Goal: Task Accomplishment & Management: Use online tool/utility

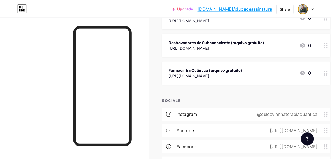
scroll to position [107, 0]
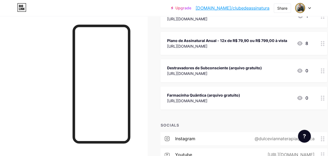
click at [240, 93] on div "Farmacinha Quântica (arquivo gratuito)" at bounding box center [203, 96] width 73 height 6
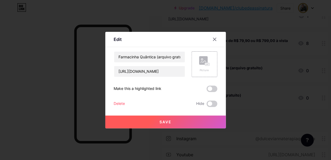
click at [218, 40] on div at bounding box center [215, 40] width 10 height 10
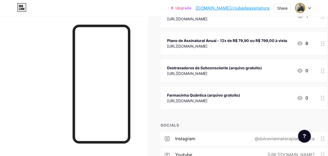
click at [232, 69] on div "Destravadores de Subconsciente (arquivo gratuito)" at bounding box center [214, 68] width 95 height 6
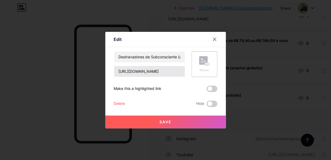
click at [155, 77] on div "Destravadores de Subconsciente (arquivo gratuito) [URL][DOMAIN_NAME] Picture Ma…" at bounding box center [166, 80] width 104 height 56
click at [156, 74] on input "[URL][DOMAIN_NAME]" at bounding box center [149, 71] width 71 height 11
paste input "U9IIekXrMB-nXWjcuyPgGODmpBNK0_LR"
type input "[URL][DOMAIN_NAME]"
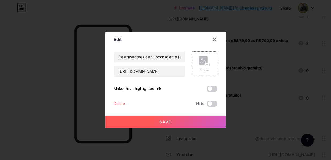
scroll to position [0, 0]
click at [169, 123] on span "Save" at bounding box center [166, 122] width 12 height 5
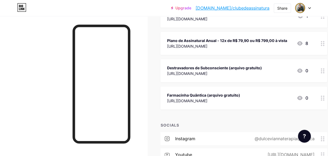
click at [214, 100] on div "[URL][DOMAIN_NAME]" at bounding box center [203, 101] width 73 height 6
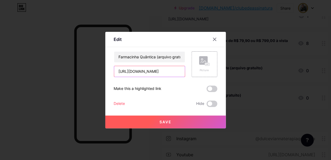
click at [167, 72] on input "[URL][DOMAIN_NAME]" at bounding box center [149, 71] width 71 height 11
paste input "vf4iP081kQikkhcohOcATS7vrx1m9plg"
type input "[URL][DOMAIN_NAME]"
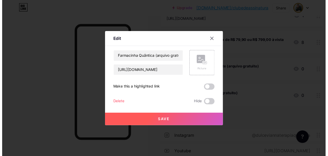
scroll to position [0, 0]
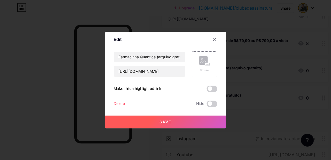
click at [173, 119] on button "Save" at bounding box center [165, 122] width 121 height 13
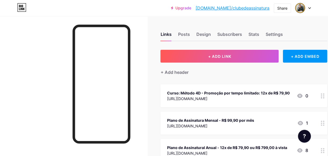
click at [255, 9] on link "[DOMAIN_NAME]/clubedeassinatura" at bounding box center [232, 8] width 74 height 6
click at [185, 36] on div "Posts" at bounding box center [184, 36] width 12 height 10
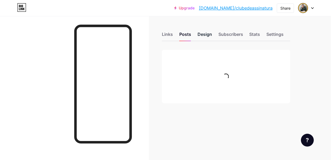
click at [201, 35] on div "Design" at bounding box center [205, 36] width 14 height 10
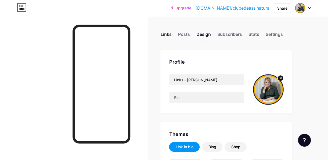
click at [168, 35] on div "Links" at bounding box center [165, 36] width 11 height 10
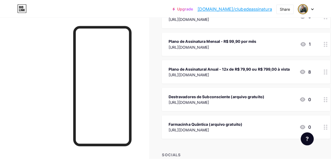
scroll to position [54, 0]
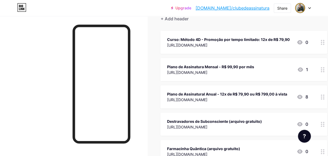
click at [267, 65] on div "Plano de Assinatura Mensal - R$ 99,90 por mês [URL][DOMAIN_NAME] 1" at bounding box center [237, 70] width 141 height 12
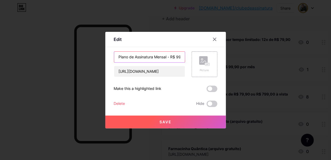
click at [150, 56] on input "Plano de Assinatura Mensal - R$ 99,90 por mês" at bounding box center [149, 57] width 71 height 11
paste input "lube de Assinatura - Aulas e lives Exclusivas + Acesso ao Grupo de Protocolos +…"
click at [154, 57] on input "Clube de Assinatura - Aulas e lives Exclusivas + Acesso ao Grupo de Protocolos …" at bounding box center [149, 57] width 71 height 11
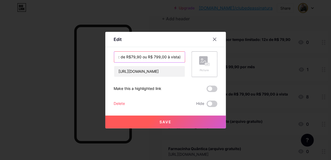
type input "Clube de Assinatura (anual - 12x de R$79,90 ou R$ 799,00 à vista) - Aulas e liv…"
click at [178, 120] on button "Save" at bounding box center [165, 122] width 121 height 13
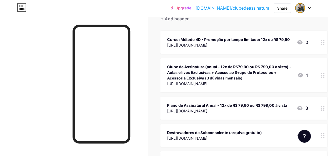
click at [258, 74] on div "Clube de Assinatura (anual - 12x de R$79,90 ou R$ 799,00 à vista) - Aulas e liv…" at bounding box center [230, 72] width 126 height 17
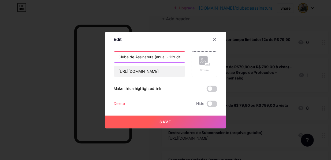
click at [162, 58] on input "Clube de Assinatura (anual - 12x de R$79,90 ou R$ 799,00 à vista) - Aulas e liv…" at bounding box center [149, 57] width 71 height 11
click at [165, 119] on button "Save" at bounding box center [165, 122] width 121 height 13
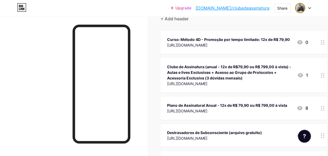
click at [248, 108] on div "[URL][DOMAIN_NAME]" at bounding box center [227, 111] width 120 height 6
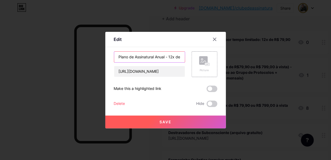
click at [160, 58] on input "Plano de Assinatural Anual - 12x de R$ 79,90 ou R$ 799,00 à vista" at bounding box center [149, 57] width 71 height 11
paste input "Clube de Assinatura (anual - 12x de R$79,90 ou R$ 799,00 à vista) - Aulas e liv…"
type input "Clube de Assinatura (anual - 12x de R$79,90 ou R$ 799,00 à vista) - Aulas e liv…"
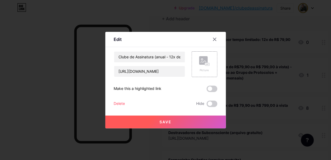
click at [174, 125] on button "Save" at bounding box center [165, 122] width 121 height 13
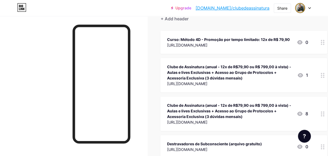
click at [219, 77] on div "Clube de Assinatura (anual - 12x de R$79,90 ou R$ 799,00 à vista) - Aulas e liv…" at bounding box center [230, 72] width 126 height 17
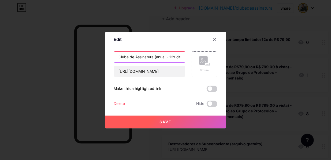
click at [161, 57] on input "Clube de Assinatura (anual - 12x de R$79,90 ou R$ 799,00 à vista) - Aulas e liv…" at bounding box center [149, 57] width 71 height 11
type input "Clube de Assinatura (mensal - R$ 99,90 por mês)) - Aulas e lives Exclusivas + A…"
click at [168, 122] on span "Save" at bounding box center [166, 122] width 12 height 5
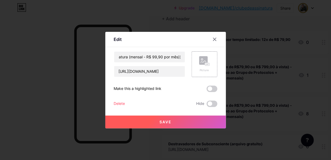
scroll to position [0, 0]
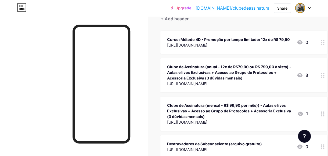
click at [260, 104] on div "Clube de Assinatura (mensal - R$ 99,90 por mês)) - Aulas e lives Exclusivas + A…" at bounding box center [230, 111] width 126 height 17
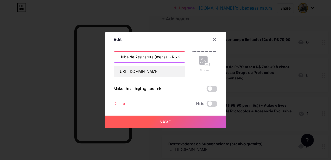
click at [173, 58] on input "Clube de Assinatura (mensal - R$ 99,90 por mês)) - Aulas e lives Exclusivas + A…" at bounding box center [149, 57] width 71 height 11
type input "Clube de Assinatura (mensal - R$ 99,90 por mês) - Aulas e lives Exclusivas + Ac…"
click at [188, 123] on button "Save" at bounding box center [165, 122] width 121 height 13
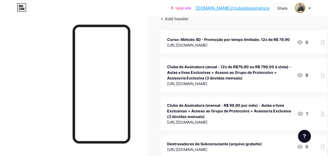
click at [240, 75] on div "Clube de Assinatura (anual - 12x de R$79,90 ou R$ 799,00 à vista) - Aulas e liv…" at bounding box center [229, 72] width 125 height 17
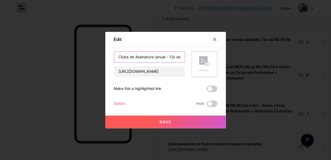
click at [161, 61] on input "Clube de Assinatura (anual - 12x de R$79,90 ou R$ 799,00 à vista) - Aulas e liv…" at bounding box center [149, 57] width 71 height 11
click at [156, 57] on input "Clube de Assinatura (anual - 12x de R$79,90 ou R$ 799,00 à vista) - Aulas e Liv…" at bounding box center [149, 57] width 71 height 11
drag, startPoint x: 156, startPoint y: 57, endPoint x: 152, endPoint y: 58, distance: 4.9
click at [152, 58] on input "Clube de Assinatura (anual - 12x de R$79,90 ou R$ 799,00 à vista) - Aulas e Liv…" at bounding box center [149, 57] width 71 height 11
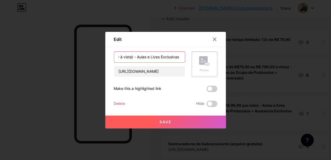
click at [153, 57] on input "Clube de Assinatura (anual - 12x de R$79,90 ou R$ 799,00 à vista) - Aulas e Liv…" at bounding box center [149, 57] width 71 height 11
click at [139, 56] on input "Clube de Assinatura (anual - 12x de R$79,90 ou R$ 799,00 à vista) - Aulas e Liv…" at bounding box center [149, 57] width 71 height 11
click at [158, 56] on input "Clube de Assinatura (anual - 12x de R$79,90 ou R$ 799,00 à vista) - Aulas e Liv…" at bounding box center [149, 57] width 71 height 11
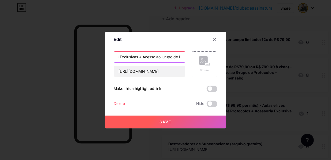
scroll to position [0, 239]
drag, startPoint x: 164, startPoint y: 58, endPoint x: 230, endPoint y: 60, distance: 65.2
click at [230, 60] on div "Edit Content YouTube Play YouTube video without leaving your page. ADD Vimeo Pl…" at bounding box center [165, 80] width 331 height 160
click at [145, 58] on input "Clube de Assinatura (anual - 12x de R$79,90 ou R$ 799,00 à vista) - Aulas e Liv…" at bounding box center [149, 57] width 71 height 11
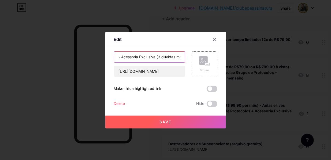
click at [126, 58] on input "Clube de Assinatura (anual - 12x de R$79,90 ou R$ 799,00 à vista) - Aulas e Liv…" at bounding box center [149, 57] width 71 height 11
paste input "assessoria"
click at [142, 57] on input "Clube de Assinatura (anual - 12x de R$79,90 ou R$ 799,00 à vista) - Aulas e Liv…" at bounding box center [149, 57] width 71 height 11
type input "Clube de Assinatura (anual - 12x de R$79,90 ou R$ 799,00 à vista) - Aulas e Liv…"
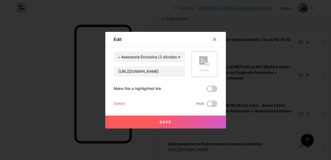
scroll to position [0, 0]
click at [180, 125] on button "Save" at bounding box center [165, 122] width 121 height 13
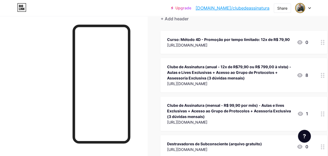
click at [256, 113] on div "Clube de Assinatura (mensal - R$ 99,90 por mês) - Aulas e lives Exclusivas + Ac…" at bounding box center [230, 111] width 126 height 17
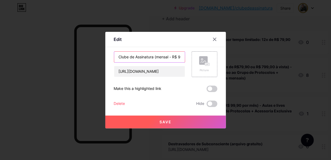
scroll to position [0, 207]
drag, startPoint x: 155, startPoint y: 57, endPoint x: 290, endPoint y: 52, distance: 134.8
click at [290, 52] on div "Edit Content YouTube Play YouTube video without leaving your page. ADD Vimeo Pl…" at bounding box center [165, 80] width 331 height 160
click at [140, 56] on input "Clube de Assinatura (mensal - R$ 99,90 por mês) - Aulas e lives Exclusivas + Ac…" at bounding box center [149, 57] width 71 height 11
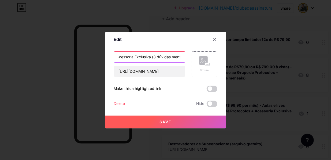
click at [125, 57] on input "Clube de Assinatura (mensal - R$ 99,90 por mês) - Aulas e lives Exclusivas + Ac…" at bounding box center [149, 57] width 71 height 11
type input "Clube de Assinatura (mensal - R$ 99,90 por mês) - Aulas e lives Exclusivas + Ac…"
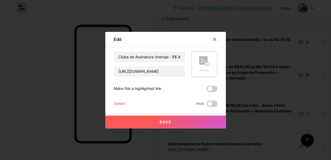
click at [168, 121] on span "Save" at bounding box center [166, 122] width 12 height 5
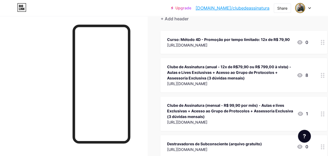
click at [232, 119] on div "Clube de Assinatura (mensal - R$ 99,90 por mês) - Aulas e lives Exclusivas + Ac…" at bounding box center [230, 111] width 126 height 17
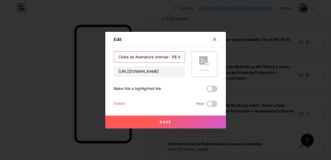
scroll to position [0, 209]
drag, startPoint x: 162, startPoint y: 57, endPoint x: 276, endPoint y: 56, distance: 113.5
click at [278, 56] on div "Edit Content YouTube Play YouTube video without leaving your page. ADD Vimeo Pl…" at bounding box center [165, 80] width 331 height 160
click at [181, 56] on input "Clube de Assinatura (mensal - R$ 99,90 por mês) - Aulas e lives Exclusivas + Ac…" at bounding box center [149, 57] width 71 height 11
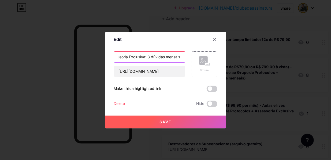
type input "Clube de Assinatura (mensal - R$ 99,90 por mês) - Aulas e lives Exclusivas + Ac…"
click at [181, 126] on button "Save" at bounding box center [165, 122] width 121 height 13
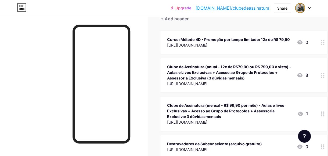
click at [242, 81] on div "[URL][DOMAIN_NAME]" at bounding box center [229, 84] width 125 height 6
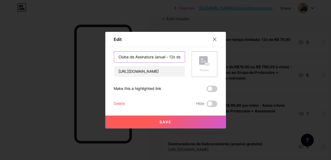
scroll to position [0, 240]
drag, startPoint x: 158, startPoint y: 56, endPoint x: 331, endPoint y: 46, distance: 173.4
click at [331, 46] on div "Edit Content YouTube Play YouTube video without leaving your page. ADD Vimeo Pl…" at bounding box center [165, 80] width 331 height 160
drag, startPoint x: 180, startPoint y: 57, endPoint x: 186, endPoint y: 64, distance: 9.0
click at [181, 57] on input "Clube de Assinatura (anual - 12x de R$79,90 ou R$ 799,00 à vista) - Aulas e Liv…" at bounding box center [149, 57] width 71 height 11
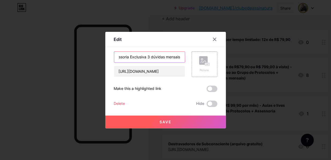
scroll to position [0, 238]
type input "Clube de Assinatura (anual - 12x de R$79,90 ou R$ 799,00 à vista) - Aulas e Liv…"
click at [172, 126] on button "Save" at bounding box center [165, 122] width 121 height 13
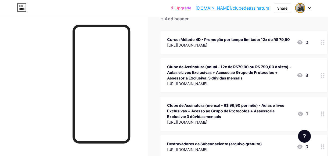
click at [227, 79] on div "Clube de Assinatura (anual - 12x de R$79,90 ou R$ 799,00 à vista) - Aulas e Liv…" at bounding box center [229, 72] width 125 height 17
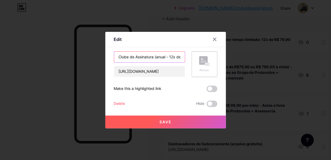
click at [157, 60] on input "Clube de Assinatura (anual - 12x de R$79,90 ou R$ 799,00 à vista) - Aulas e Liv…" at bounding box center [149, 57] width 71 height 11
click at [151, 58] on input "Clube de Assinatura (anual - 12x de R$79,90 ou R$ 799,00 à vista) - Aulas e Liv…" at bounding box center [149, 57] width 71 height 11
paste input "Anual (12x R$79,90 ou R$799 à vista) – Aulas & Lives Exclusivas + Grupo de Prot…"
type input "Clube de Assinatura Anual (12x R$79,90 ou R$799 à vista) – Aulas & Lives Exclus…"
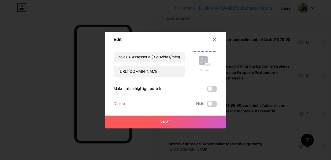
scroll to position [0, 0]
click at [164, 120] on span "Save" at bounding box center [166, 122] width 12 height 5
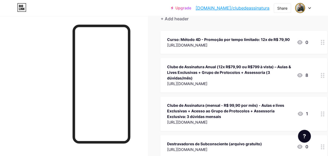
click at [253, 112] on div "Clube de Assinatura (mensal - R$ 99,90 por mês) - Aulas e lives Exclusivas + Ac…" at bounding box center [230, 111] width 126 height 17
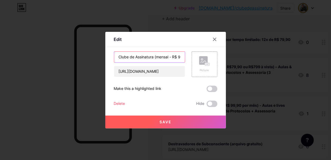
click at [158, 59] on input "Clube de Assinatura (mensal - R$ 99,90 por mês) - Aulas e lives Exclusivas + Ac…" at bounding box center [149, 57] width 71 height 11
click at [172, 57] on input "Clube de Assinatura (mensal - R$ 99,90 por mês) - Aulas e lives Exclusivas + Ac…" at bounding box center [149, 57] width 71 height 11
paste input "Mensal (R$99,90) – Aulas & Lives Exclusivas + Grupo de Protocolos + Assessoria …"
type input "Clube de Assinatura Mensal (R$99,90) – Aulas & Lives Exclusivas + Grupo de Prot…"
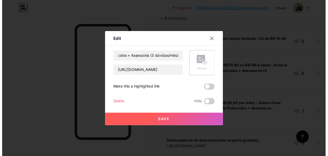
scroll to position [0, 0]
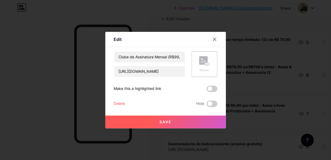
click at [169, 123] on span "Save" at bounding box center [166, 122] width 12 height 5
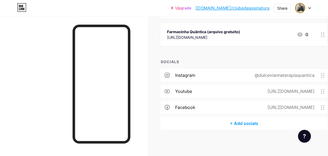
scroll to position [161, 0]
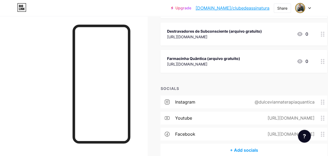
click at [221, 57] on div "Farmacinha Quântica (arquivo gratuito)" at bounding box center [203, 59] width 73 height 6
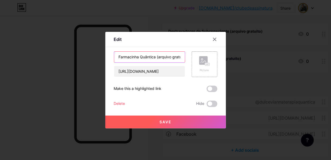
drag, startPoint x: 157, startPoint y: 57, endPoint x: 110, endPoint y: 56, distance: 46.7
click at [110, 56] on div "Edit Content YouTube Play YouTube video without leaving your page. ADD Vimeo Pl…" at bounding box center [165, 80] width 121 height 97
type input "Kit Emergencial Quântico (arquivo gratuito)"
click at [166, 123] on span "Save" at bounding box center [166, 122] width 12 height 5
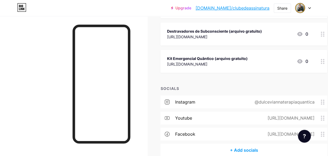
click at [212, 60] on div "Kit Emergencial Quântico (arquivo gratuito)" at bounding box center [207, 59] width 81 height 6
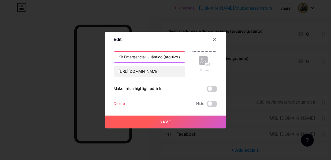
click at [135, 57] on input "Kit Emergencial Quântico (arquivo gratuito)" at bounding box center [149, 57] width 71 height 11
type input "Kit Quântico Emergencial (arquivo gratuito)"
click at [176, 116] on button "Save" at bounding box center [165, 122] width 121 height 13
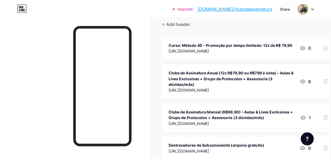
scroll to position [27, 0]
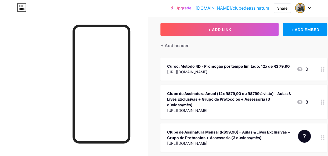
click at [236, 71] on div "[URL][DOMAIN_NAME]" at bounding box center [228, 72] width 123 height 6
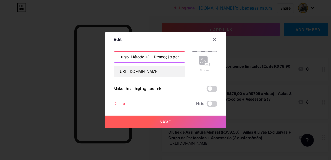
scroll to position [0, 57]
drag, startPoint x: 165, startPoint y: 57, endPoint x: 224, endPoint y: 57, distance: 59.3
click at [224, 57] on div "Edit Content YouTube Play YouTube video without leaving your page. ADD Vimeo Pl…" at bounding box center [165, 80] width 121 height 97
click at [176, 57] on input "Curso: Método 4D - Promoção por tempo limitado: 12x de R$ 79,90" at bounding box center [149, 57] width 71 height 11
click at [181, 57] on input "Curso: Método 4D - Promoção por tempo limitado: 12x de R$ 79,90" at bounding box center [149, 57] width 71 height 11
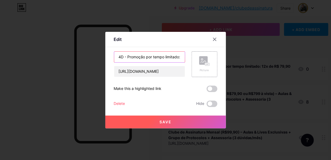
scroll to position [0, 28]
type input "Curso: Método 4D - Promoção por tempo limitado:"
click at [182, 123] on button "Save" at bounding box center [165, 122] width 121 height 13
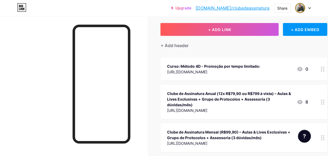
click at [244, 73] on div "[URL][DOMAIN_NAME]" at bounding box center [213, 72] width 93 height 6
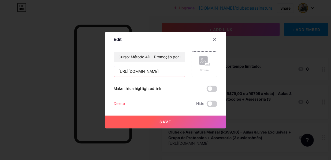
click at [171, 75] on input "[URL][DOMAIN_NAME]" at bounding box center [149, 71] width 71 height 11
paste input "g7dlyr5u"
type input "[URL][DOMAIN_NAME]"
click at [185, 121] on button "Save" at bounding box center [165, 122] width 121 height 13
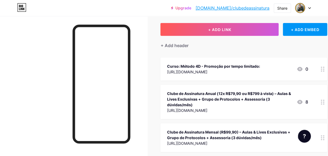
click at [213, 71] on div "[URL][DOMAIN_NAME]" at bounding box center [213, 72] width 93 height 6
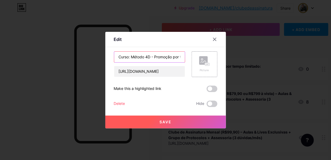
scroll to position [0, 27]
drag, startPoint x: 174, startPoint y: 58, endPoint x: 211, endPoint y: 56, distance: 37.6
click at [220, 55] on div "Edit Content YouTube Play YouTube video without leaving your page. ADD Vimeo Pl…" at bounding box center [165, 80] width 121 height 97
drag, startPoint x: 181, startPoint y: 57, endPoint x: 184, endPoint y: 60, distance: 3.4
click at [181, 57] on input "Curso: Método 4D - Promoção por tempo limitado:" at bounding box center [149, 57] width 71 height 11
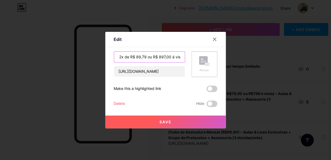
scroll to position [0, 94]
type input "Curso: Método 4D - Promoção por tempo limitado: 12x de R$ 89,79 ou R$ 897,00 à …"
click at [181, 125] on button "Save" at bounding box center [165, 122] width 121 height 13
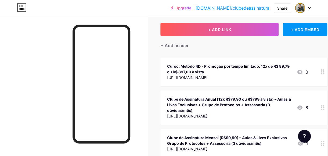
click at [284, 66] on div "Curso: Método 4D - Promoção por tempo limitado: 12x de R$ 89,79 ou R$ 897,00 à …" at bounding box center [229, 69] width 125 height 11
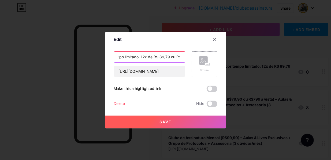
drag, startPoint x: 168, startPoint y: 58, endPoint x: 195, endPoint y: 57, distance: 27.1
click at [195, 57] on div "Curso: Método 4D - Promoção por tempo limitado: 12x de R$ 89,79 ou R$ 897,00 à …" at bounding box center [166, 65] width 104 height 26
click at [143, 56] on input "Curso: Método 4D - Promoção por tempo limitado: 12x de R$ 89,79 ou R$ 897,00 à …" at bounding box center [149, 57] width 71 height 11
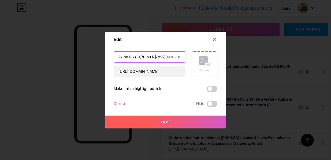
type input "Curso: Método 4D - Promoção por tempo limitado: 12x de R$ 89,70 ou R$ 897,00 à …"
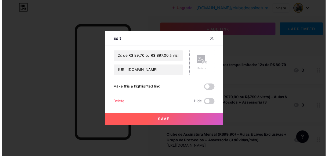
scroll to position [0, 0]
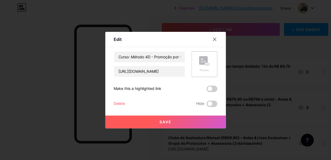
click at [177, 126] on button "Save" at bounding box center [165, 122] width 121 height 13
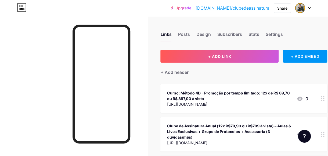
scroll to position [27, 0]
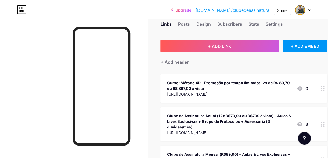
scroll to position [0, 0]
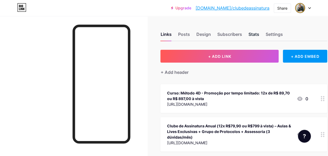
click at [254, 31] on div "Stats" at bounding box center [253, 36] width 11 height 10
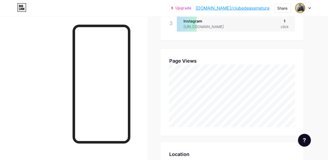
scroll to position [152, 0]
